Goal: Navigation & Orientation: Find specific page/section

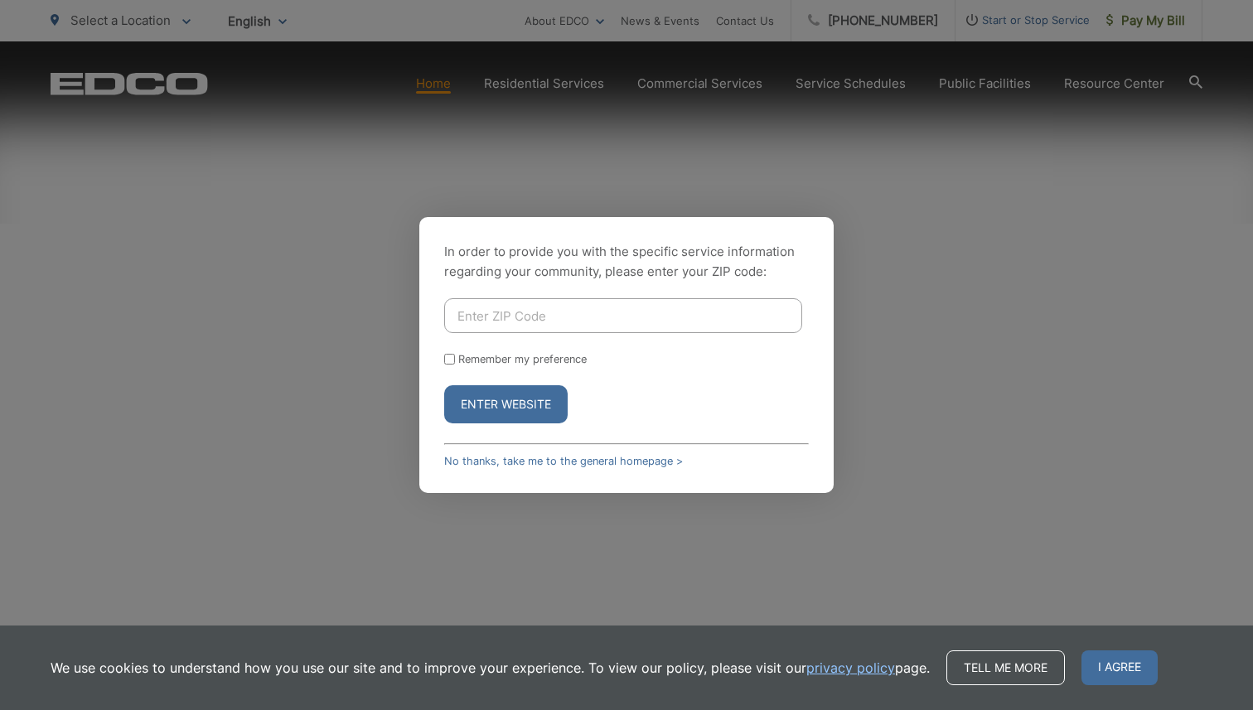
click at [925, 373] on div "In order to provide you with the specific service information regarding your co…" at bounding box center [626, 355] width 1253 height 710
click at [631, 139] on div "In order to provide you with the specific service information regarding your co…" at bounding box center [626, 355] width 1253 height 710
click at [844, 159] on div "In order to provide you with the specific service information regarding your co…" at bounding box center [626, 355] width 1253 height 710
click at [596, 319] on input "Enter ZIP Code" at bounding box center [623, 315] width 358 height 35
type input "92104"
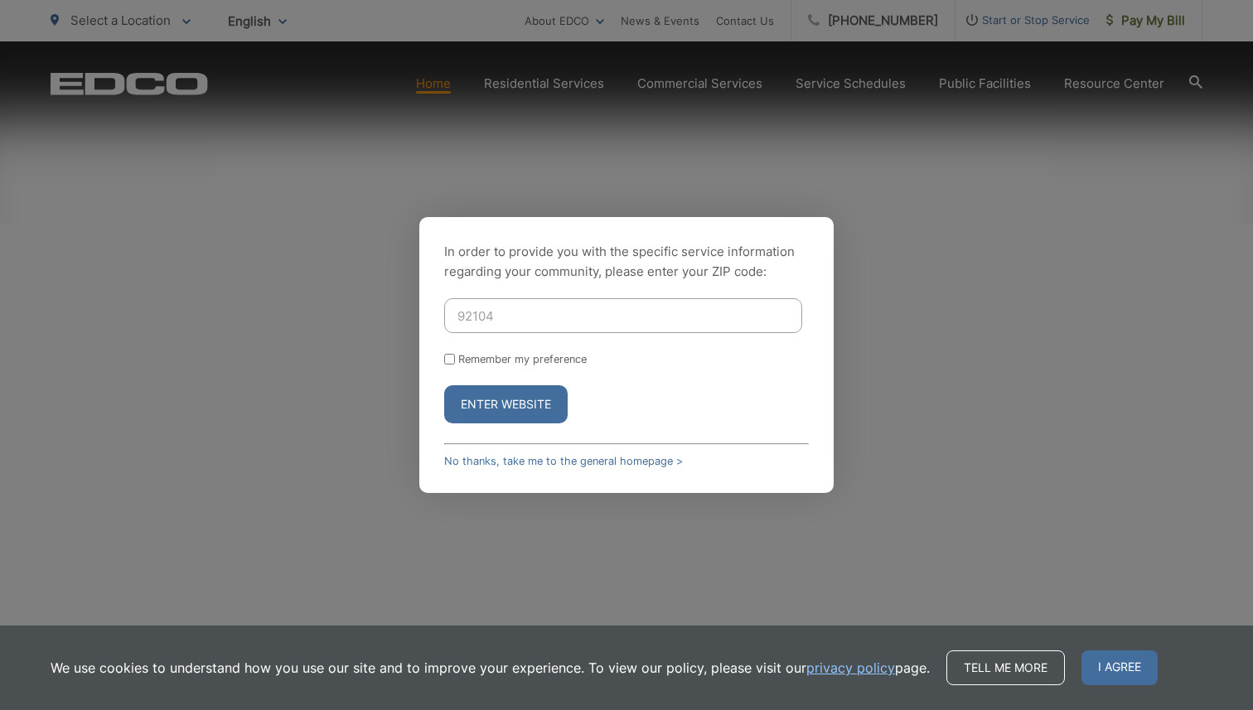
click at [444, 385] on button "Enter Website" at bounding box center [505, 404] width 123 height 38
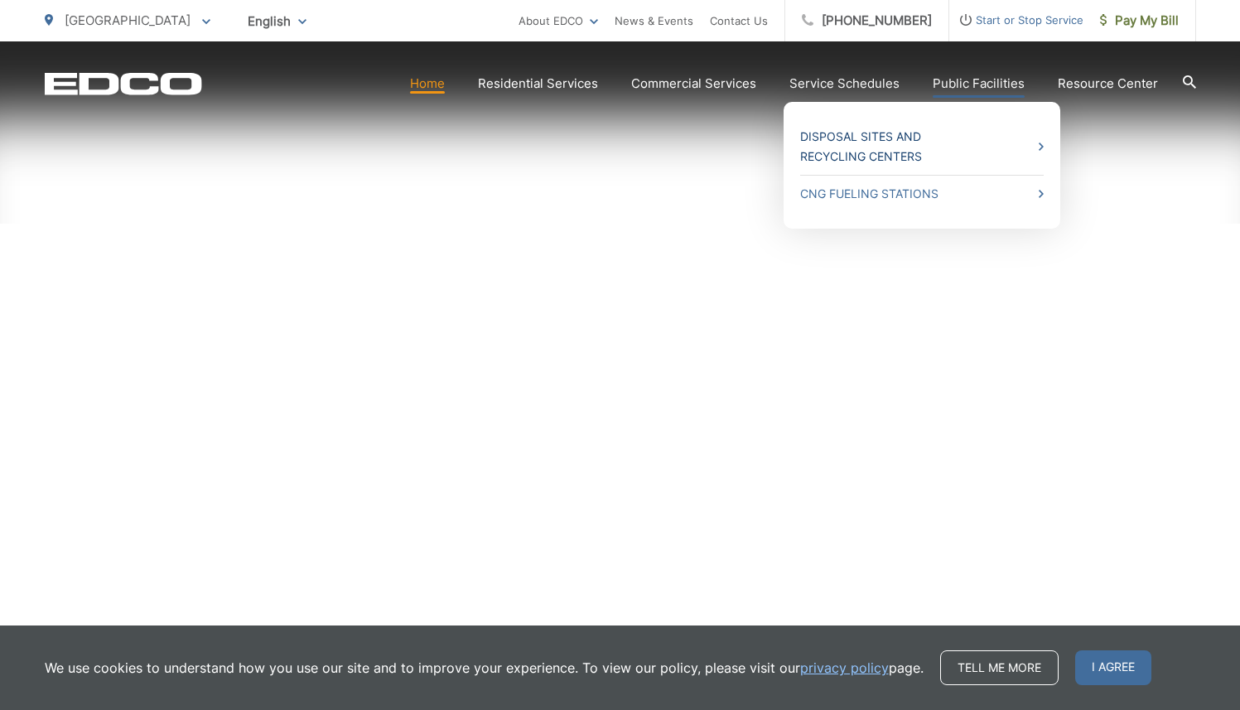
click at [902, 149] on link "Disposal Sites and Recycling Centers" at bounding box center [922, 147] width 244 height 40
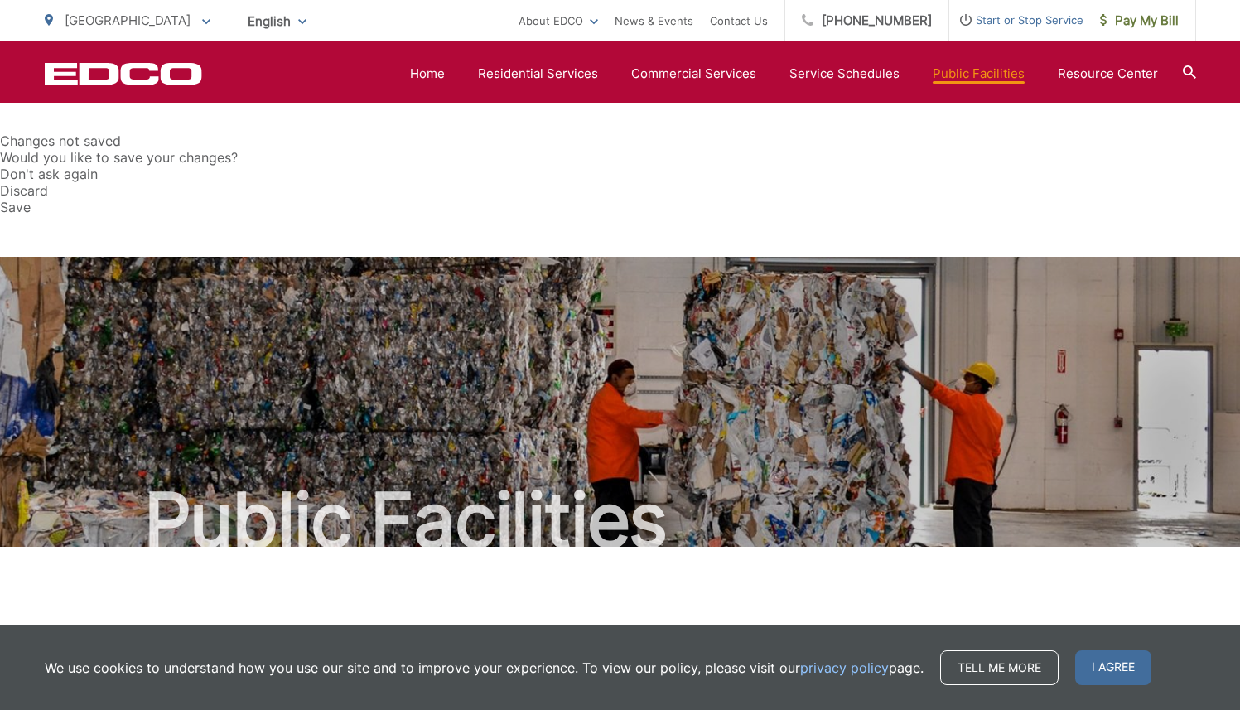
scroll to position [479, 0]
